Goal: Navigation & Orientation: Find specific page/section

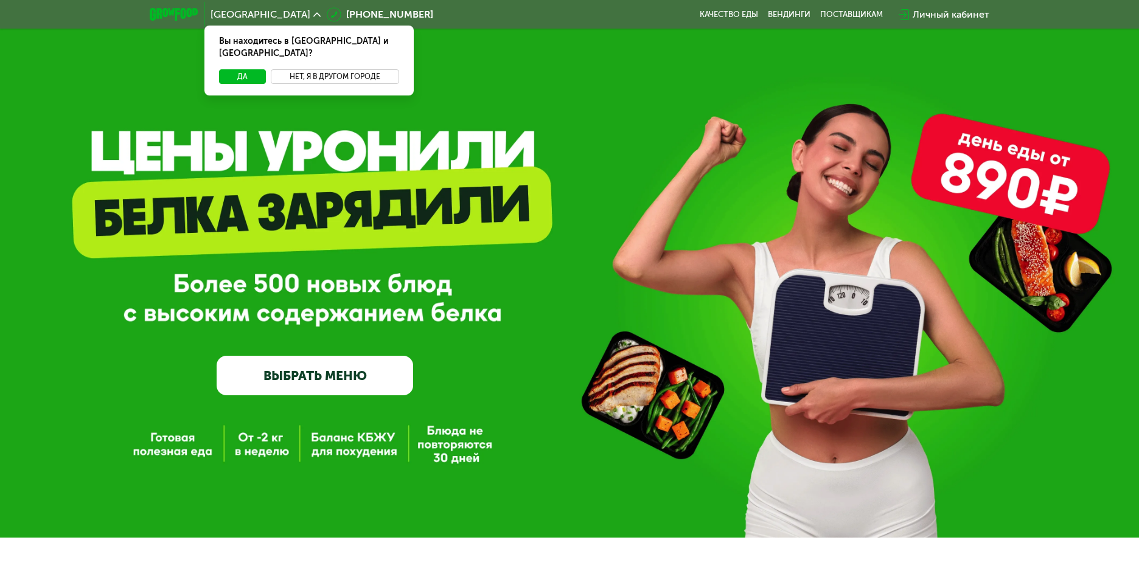
click at [331, 69] on button "Нет, я в другом городе" at bounding box center [335, 76] width 128 height 15
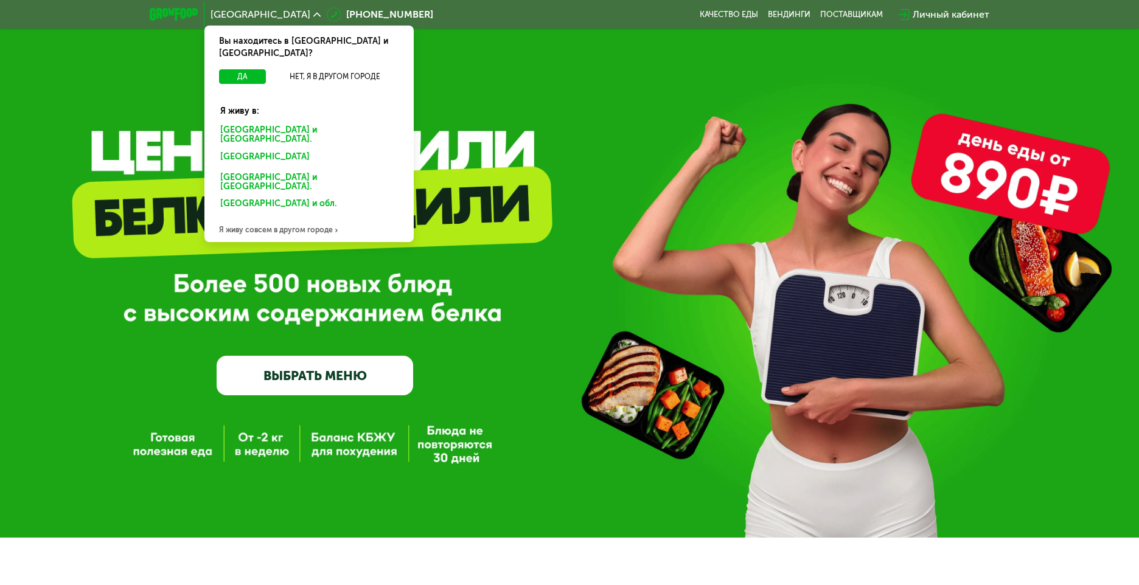
click at [236, 218] on div "Я живу совсем в другом городе" at bounding box center [308, 230] width 209 height 24
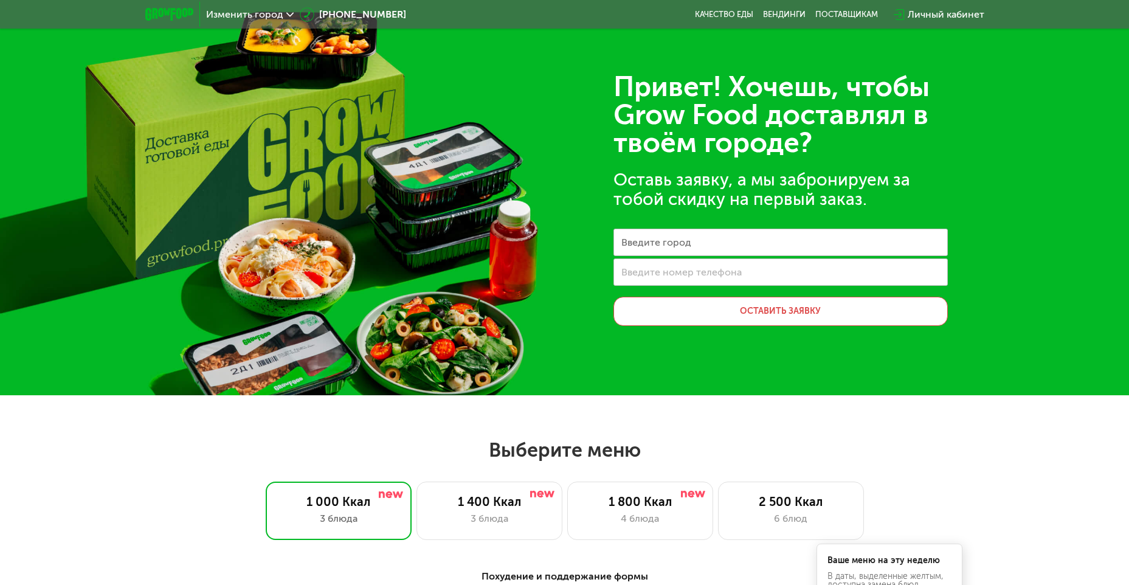
click at [645, 245] on label "Введите город" at bounding box center [657, 242] width 70 height 7
click at [645, 245] on input "Введите город" at bounding box center [781, 242] width 335 height 27
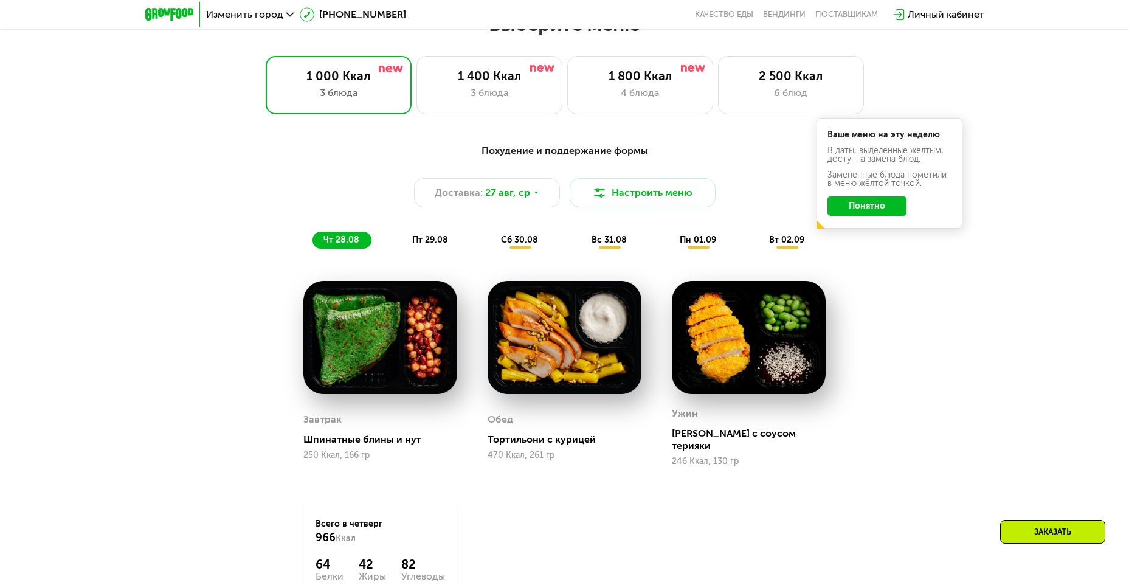
scroll to position [182, 0]
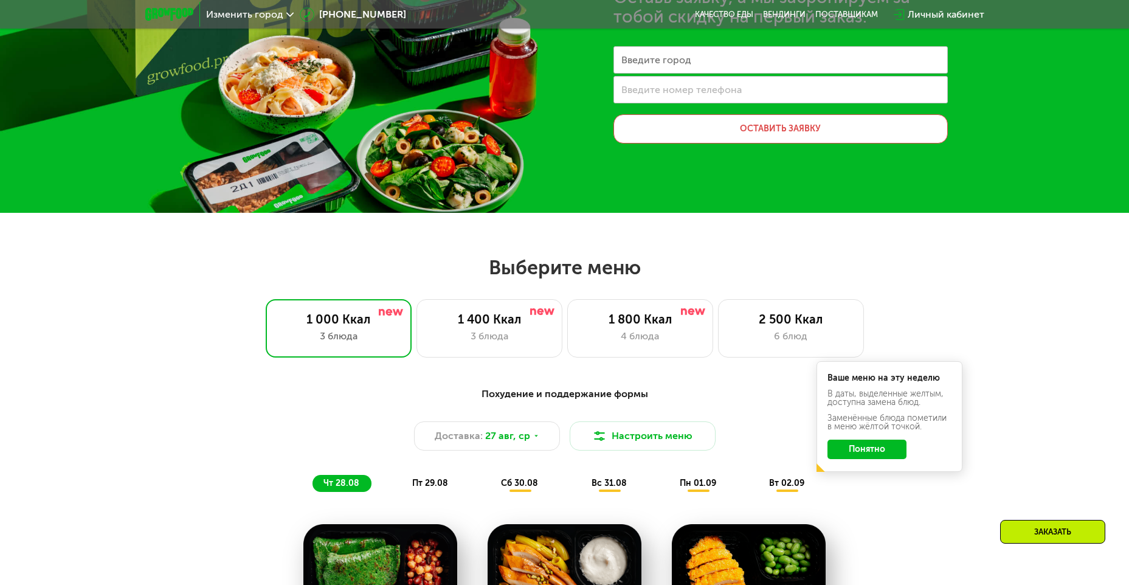
click at [286, 13] on use at bounding box center [289, 14] width 7 height 4
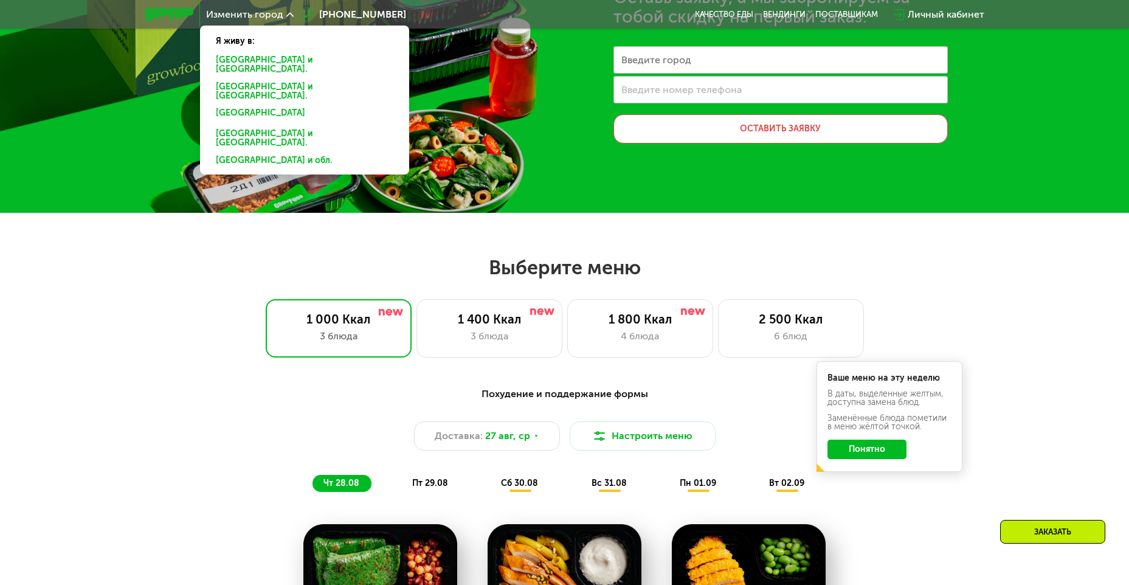
click at [663, 61] on label "Введите город" at bounding box center [657, 60] width 70 height 7
click at [663, 61] on input "Введите город" at bounding box center [781, 59] width 335 height 27
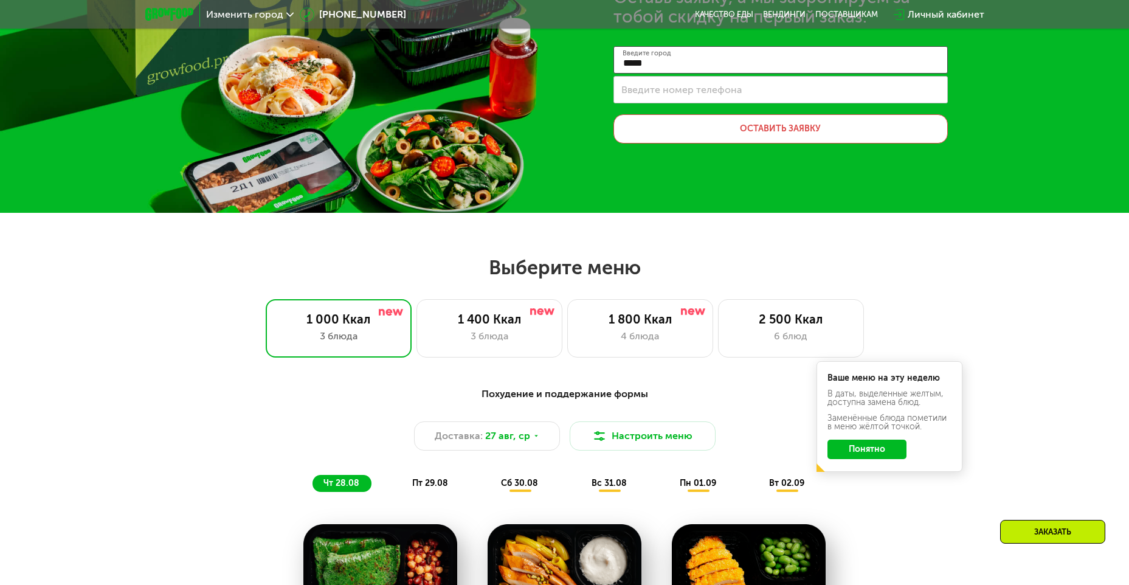
type input "*****"
